Goal: Information Seeking & Learning: Check status

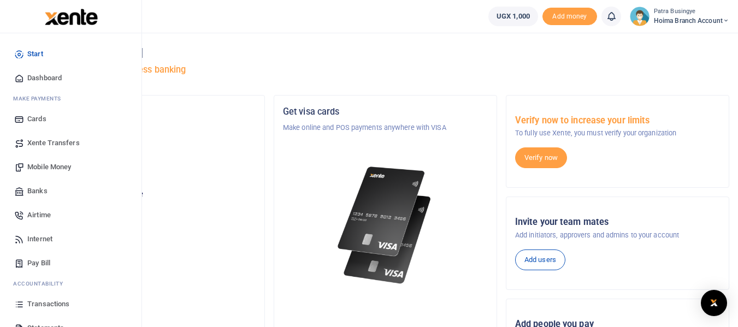
click at [32, 79] on span "Dashboard" at bounding box center [44, 78] width 34 height 11
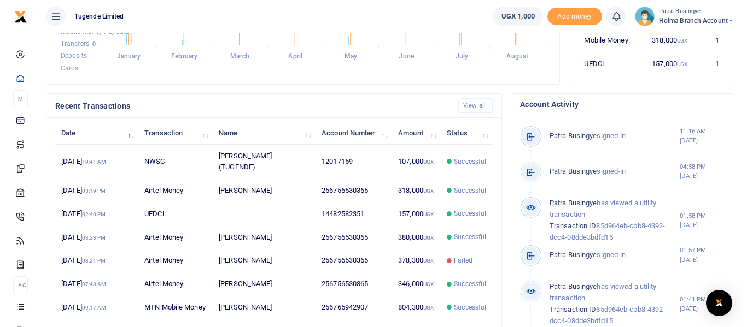
scroll to position [283, 0]
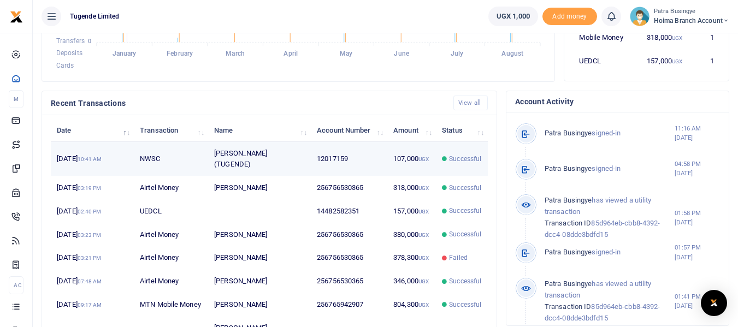
click at [237, 165] on td "[PERSON_NAME] (TUGENDE)" at bounding box center [259, 159] width 103 height 34
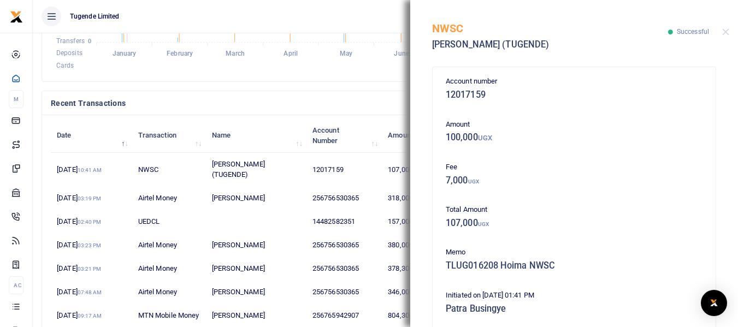
scroll to position [9, 9]
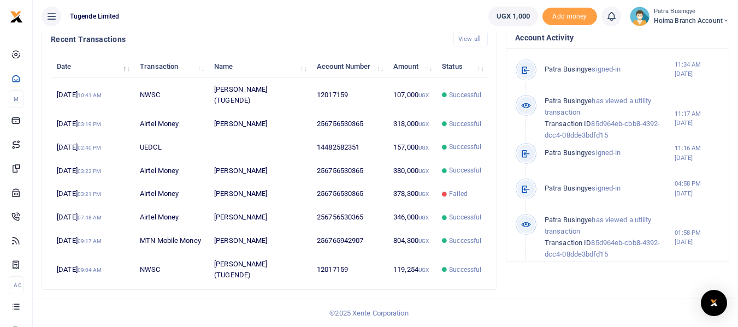
scroll to position [361, 0]
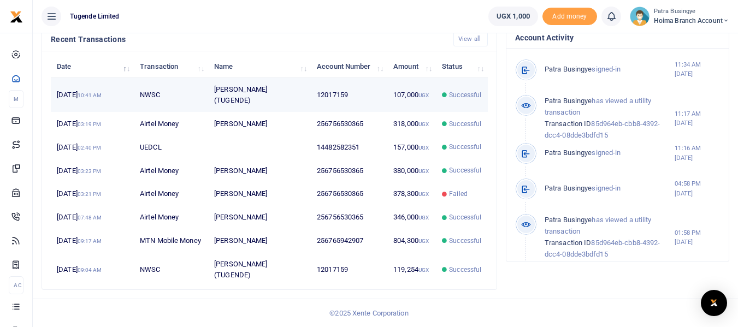
click at [243, 94] on td "[PERSON_NAME] (TUGENDE)" at bounding box center [259, 95] width 103 height 34
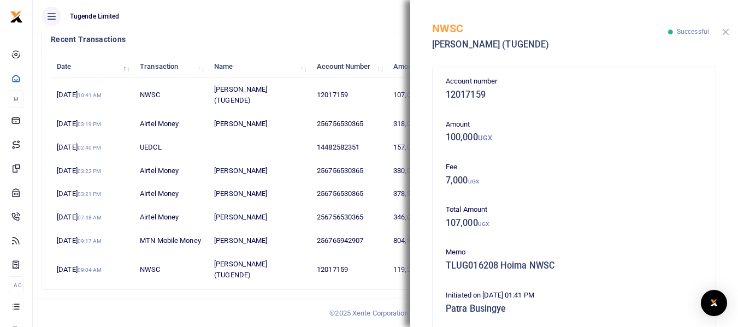
click at [726, 33] on button "Close" at bounding box center [726, 31] width 7 height 7
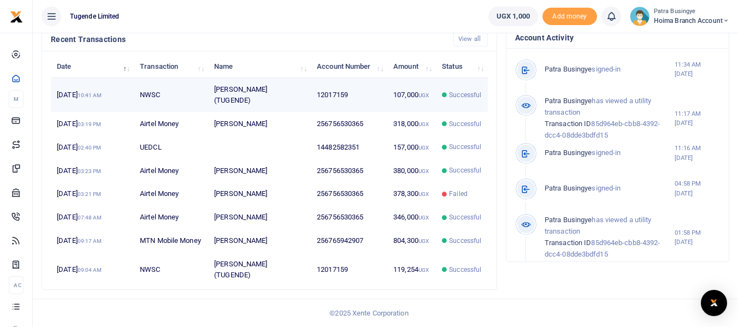
click at [224, 87] on td "[PERSON_NAME] (TUGENDE)" at bounding box center [259, 95] width 103 height 34
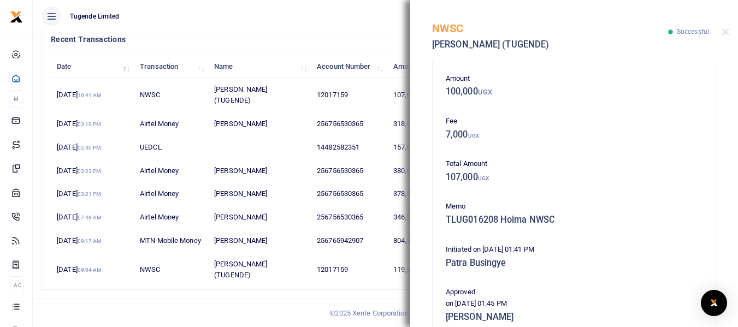
scroll to position [297, 0]
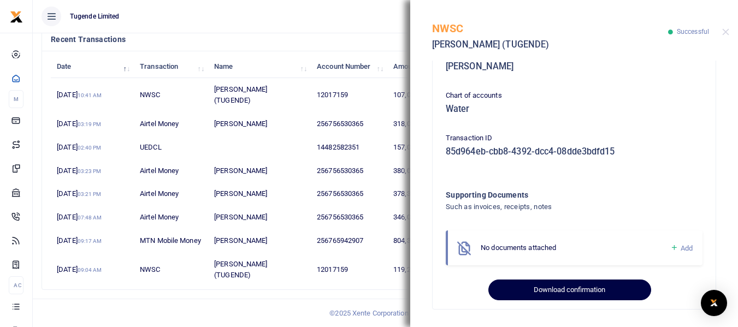
click at [555, 294] on button "Download confirmation" at bounding box center [570, 290] width 162 height 21
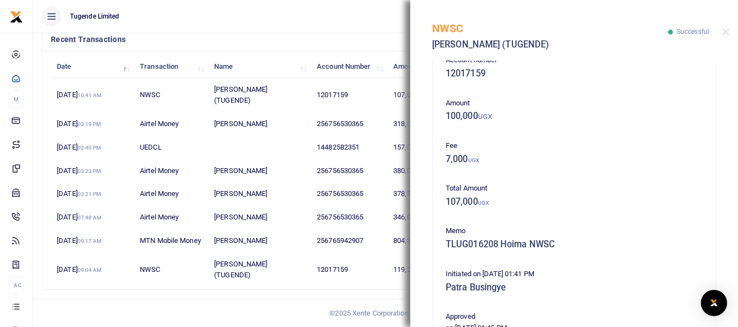
scroll to position [0, 0]
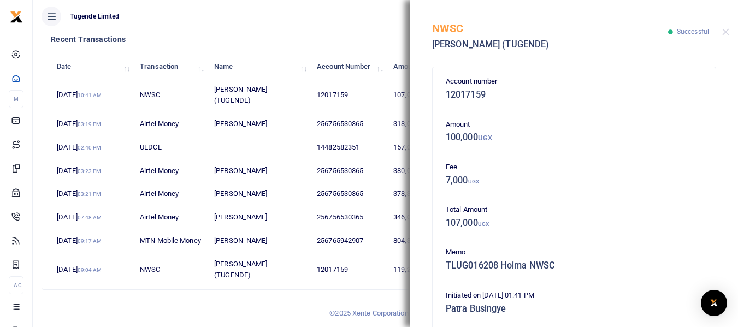
click at [731, 32] on div "NWSC MPUUGA PERCY (TUGENDE) Successful" at bounding box center [574, 30] width 328 height 61
click at [727, 30] on button "Close" at bounding box center [726, 31] width 7 height 7
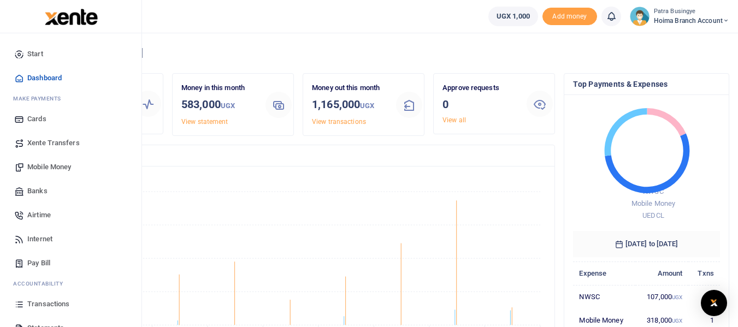
click at [36, 263] on span "Pay Bill" at bounding box center [38, 263] width 23 height 11
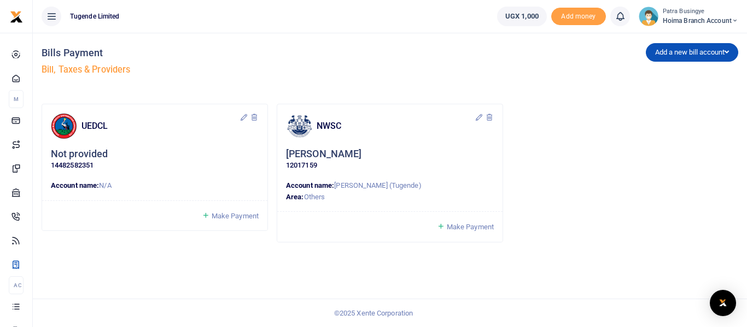
click at [467, 226] on span "Make Payment" at bounding box center [470, 227] width 47 height 8
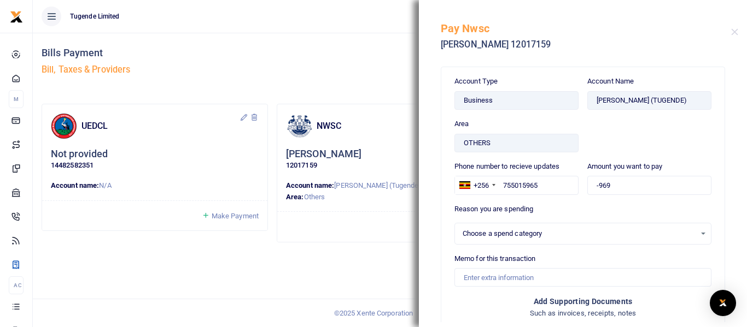
select select
click at [734, 32] on button "Close" at bounding box center [734, 31] width 7 height 7
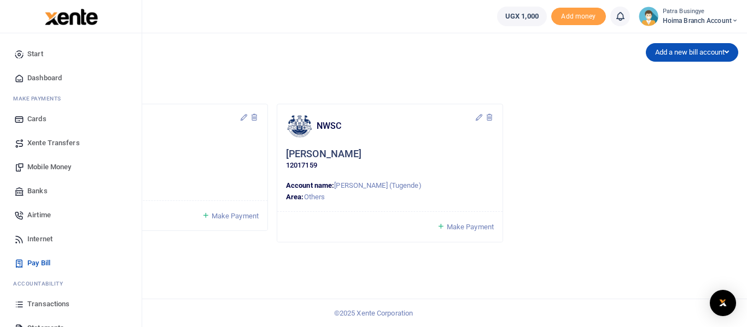
click at [38, 78] on span "Dashboard" at bounding box center [44, 78] width 34 height 11
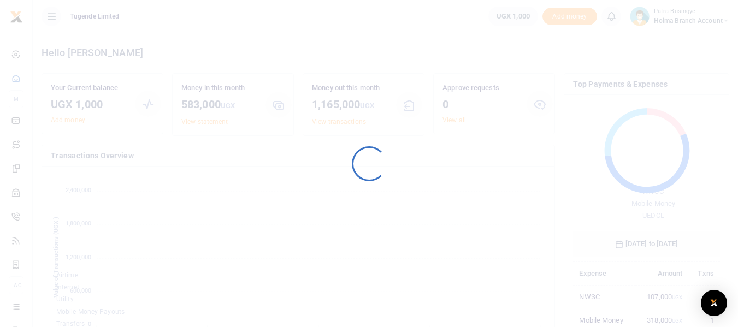
scroll to position [9, 9]
